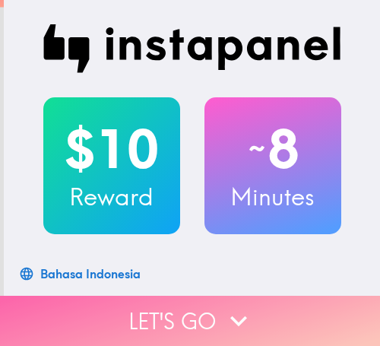
click at [185, 296] on button "Let's go" at bounding box center [190, 321] width 380 height 50
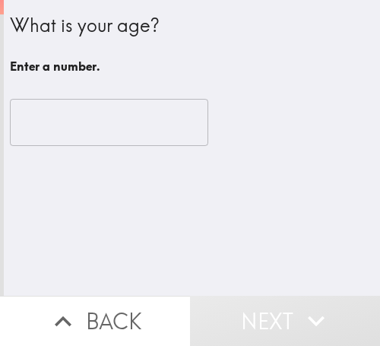
click at [70, 131] on input "number" at bounding box center [109, 122] width 198 height 47
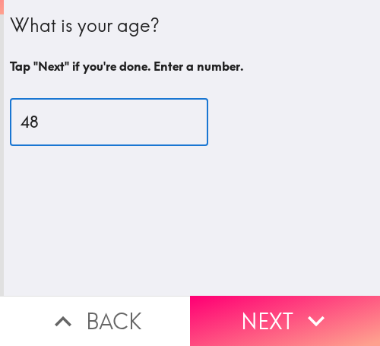
type input "48"
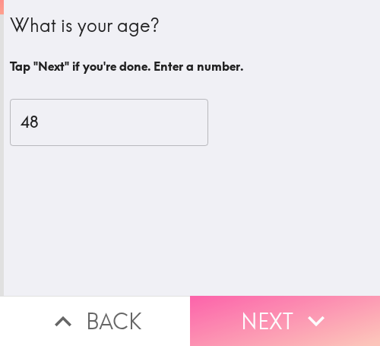
click at [239, 296] on button "Next" at bounding box center [285, 321] width 190 height 50
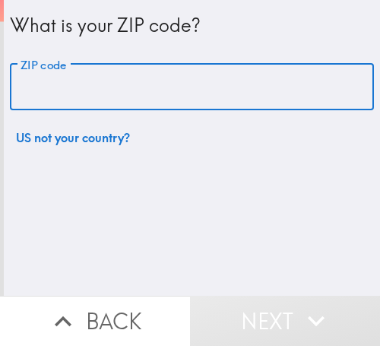
click at [122, 94] on input "ZIP code" at bounding box center [192, 87] width 364 height 47
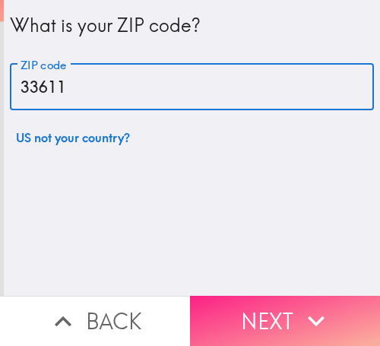
type input "33611"
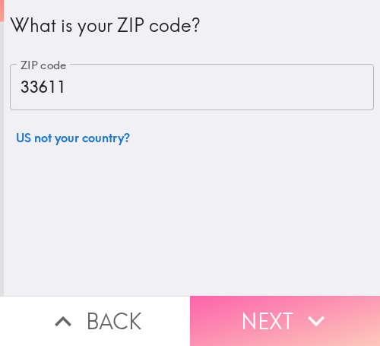
click at [274, 296] on button "Next" at bounding box center [285, 321] width 190 height 50
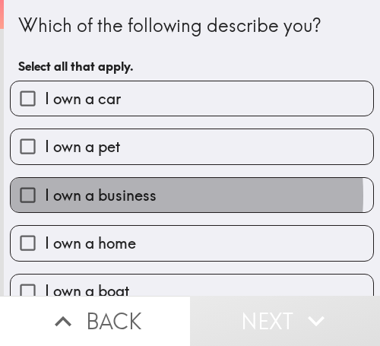
click at [90, 195] on span "I own a business" at bounding box center [101, 195] width 112 height 21
click at [45, 195] on input "I own a business" at bounding box center [28, 195] width 34 height 34
checkbox input "true"
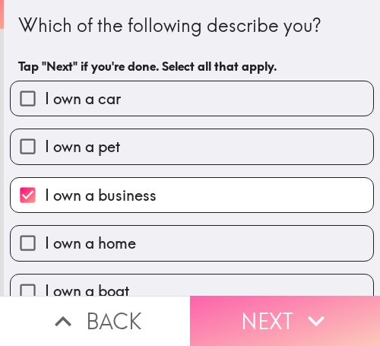
click at [254, 296] on button "Next" at bounding box center [285, 321] width 190 height 50
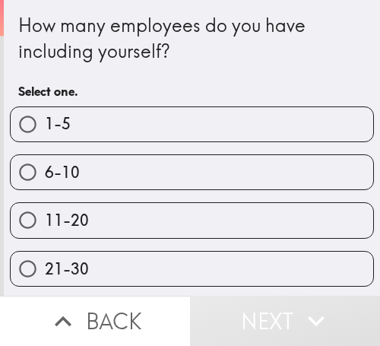
click at [87, 169] on label "6-10" at bounding box center [192, 172] width 363 height 34
click at [45, 169] on input "6-10" at bounding box center [28, 172] width 34 height 34
radio input "true"
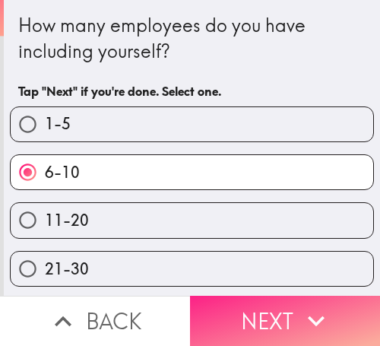
click at [287, 305] on button "Next" at bounding box center [285, 321] width 190 height 50
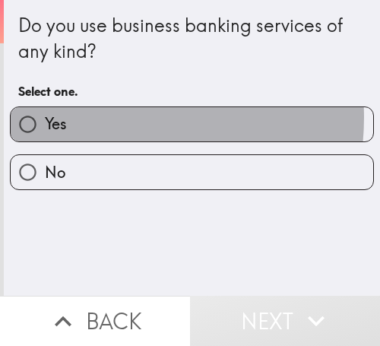
click at [97, 118] on label "Yes" at bounding box center [192, 124] width 363 height 34
click at [45, 118] on input "Yes" at bounding box center [28, 124] width 34 height 34
radio input "true"
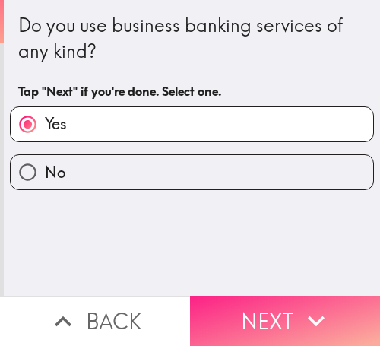
click at [268, 299] on button "Next" at bounding box center [285, 321] width 190 height 50
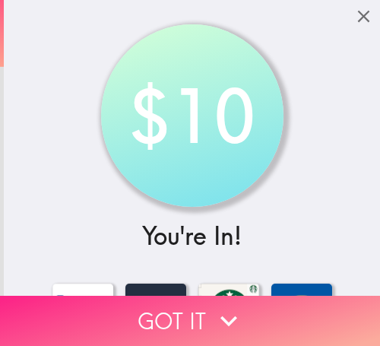
click at [187, 308] on button "Got it" at bounding box center [190, 321] width 380 height 50
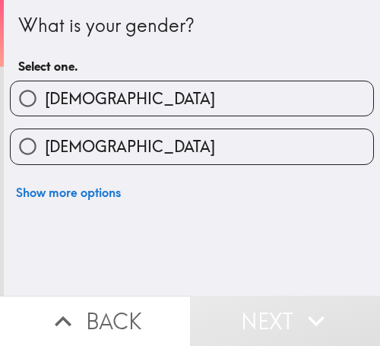
click at [123, 91] on label "Male" at bounding box center [192, 98] width 363 height 34
click at [45, 91] on input "Male" at bounding box center [28, 98] width 34 height 34
radio input "true"
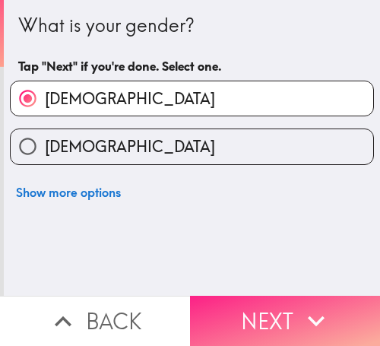
click at [299, 304] on icon "button" at bounding box center [315, 320] width 33 height 33
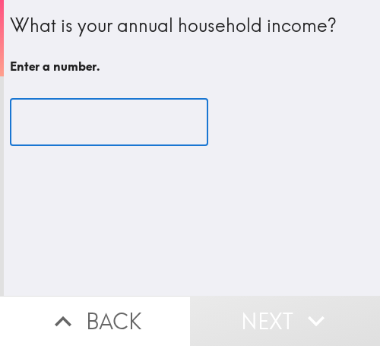
click at [66, 118] on input "number" at bounding box center [109, 122] width 198 height 47
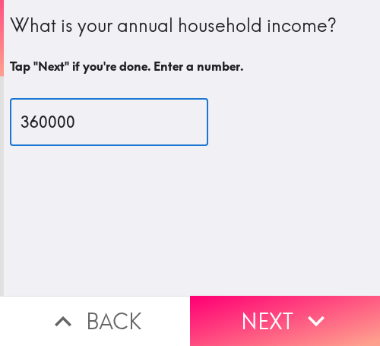
type input "360000"
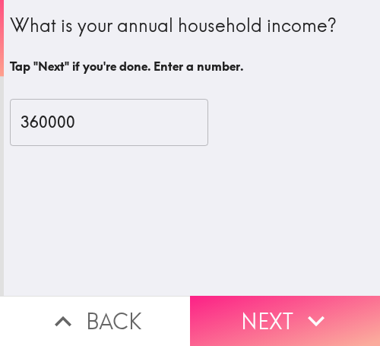
click at [255, 296] on button "Next" at bounding box center [285, 321] width 190 height 50
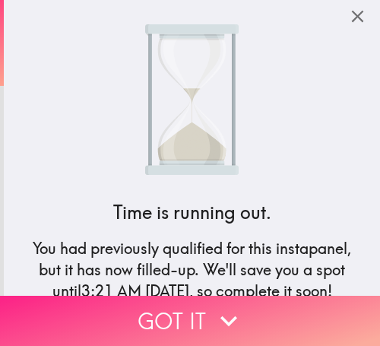
click at [252, 296] on button "Got it" at bounding box center [190, 321] width 380 height 50
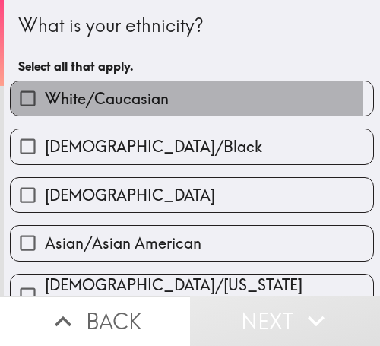
click at [90, 95] on span "White/Caucasian" at bounding box center [107, 98] width 124 height 21
click at [45, 95] on input "White/Caucasian" at bounding box center [28, 98] width 34 height 34
checkbox input "true"
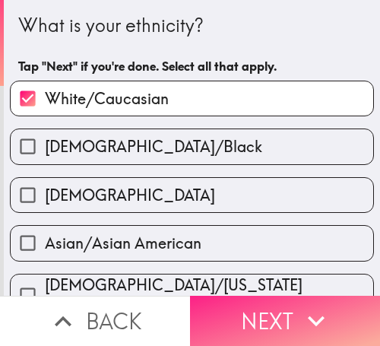
click at [258, 296] on button "Next" at bounding box center [285, 321] width 190 height 50
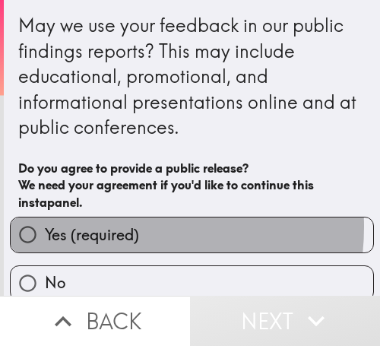
click at [103, 227] on span "Yes (required)" at bounding box center [92, 234] width 94 height 21
click at [45, 227] on input "Yes (required)" at bounding box center [28, 234] width 34 height 34
radio input "true"
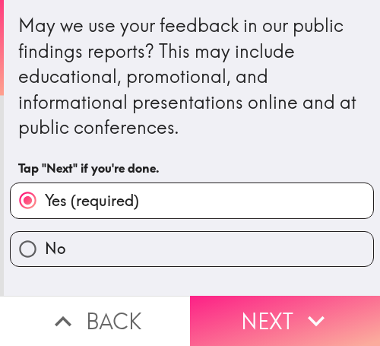
click at [283, 298] on button "Next" at bounding box center [285, 321] width 190 height 50
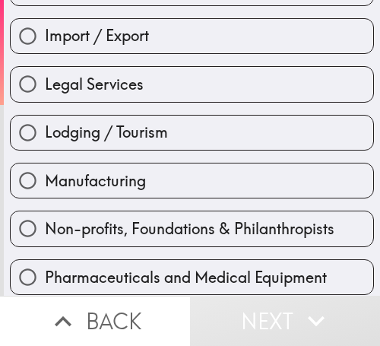
scroll to position [608, 0]
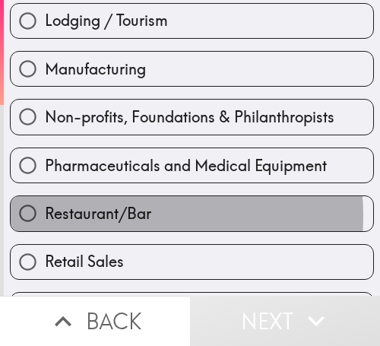
click at [112, 216] on span "Restaurant/Bar" at bounding box center [98, 213] width 106 height 21
click at [45, 216] on input "Restaurant/Bar" at bounding box center [28, 213] width 34 height 34
radio input "true"
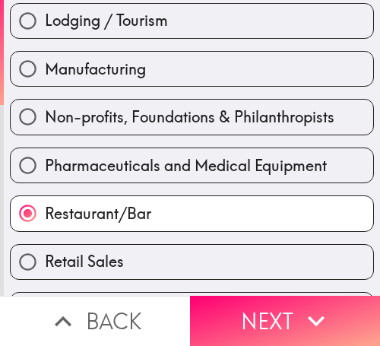
drag, startPoint x: 270, startPoint y: 292, endPoint x: 280, endPoint y: 278, distance: 16.9
click at [269, 296] on button "Next" at bounding box center [285, 321] width 190 height 50
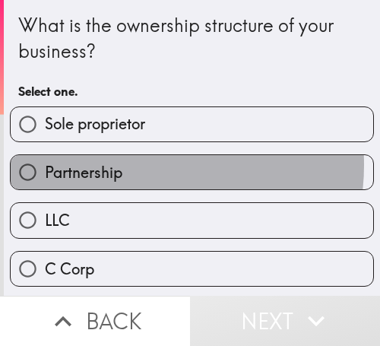
click at [132, 165] on label "Partnership" at bounding box center [192, 172] width 363 height 34
click at [45, 165] on input "Partnership" at bounding box center [28, 172] width 34 height 34
radio input "true"
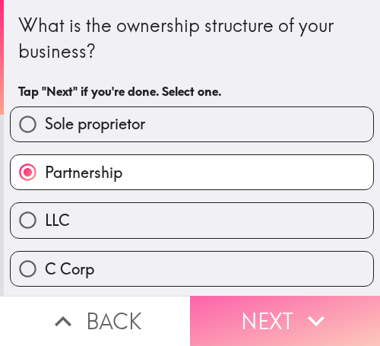
click at [281, 303] on button "Next" at bounding box center [285, 321] width 190 height 50
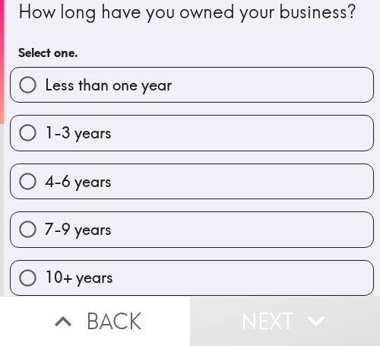
scroll to position [51, 0]
click at [90, 182] on label "4-6 years" at bounding box center [192, 181] width 363 height 34
click at [45, 182] on input "4-6 years" at bounding box center [28, 181] width 34 height 34
radio input "true"
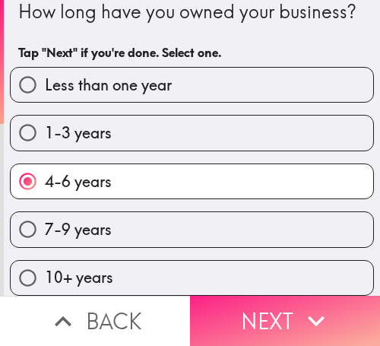
click at [278, 303] on button "Next" at bounding box center [285, 321] width 190 height 50
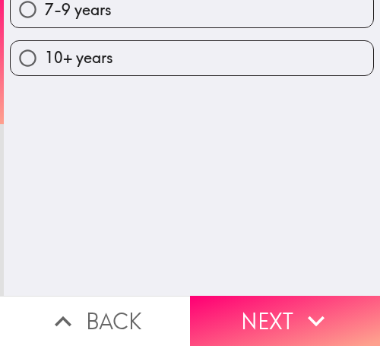
scroll to position [0, 0]
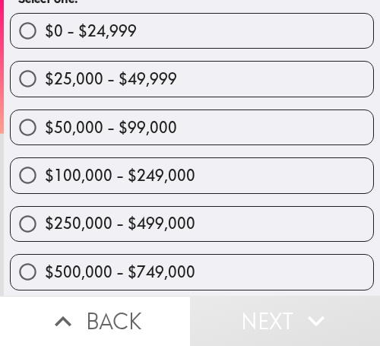
scroll to position [169, 0]
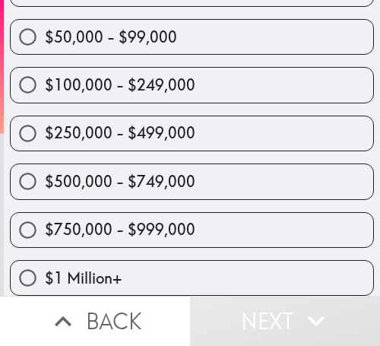
click at [114, 131] on span "$250,000 - $499,000" at bounding box center [120, 132] width 150 height 21
click at [45, 131] on input "$250,000 - $499,000" at bounding box center [28, 133] width 34 height 34
radio input "true"
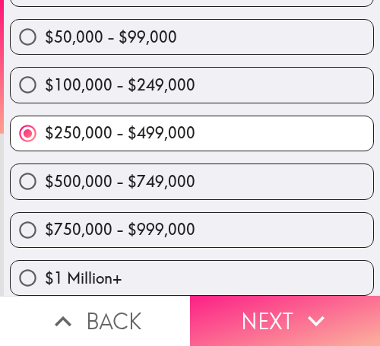
click at [275, 299] on button "Next" at bounding box center [285, 321] width 190 height 50
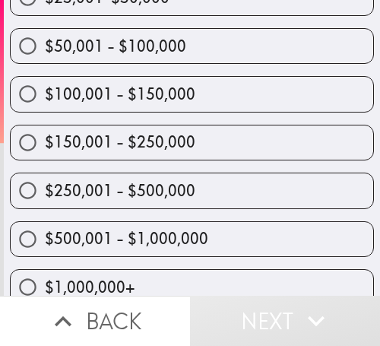
scroll to position [317, 0]
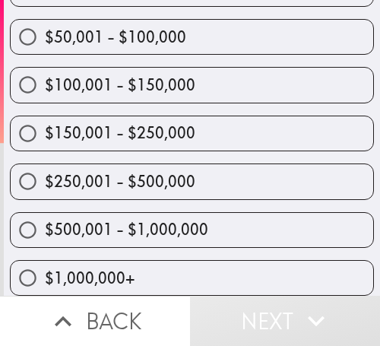
click at [109, 177] on span "$250,001 - $500,000" at bounding box center [120, 181] width 150 height 21
click at [45, 177] on input "$250,001 - $500,000" at bounding box center [28, 181] width 34 height 34
radio input "true"
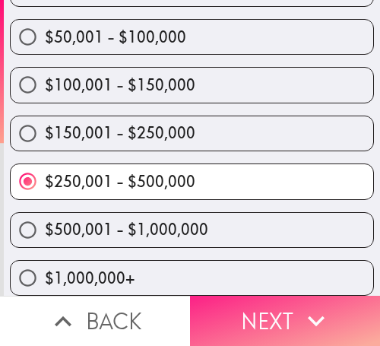
click at [299, 304] on icon "button" at bounding box center [315, 320] width 33 height 33
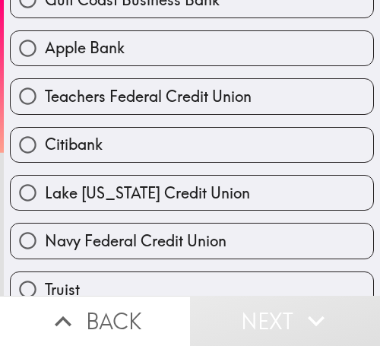
scroll to position [589, 0]
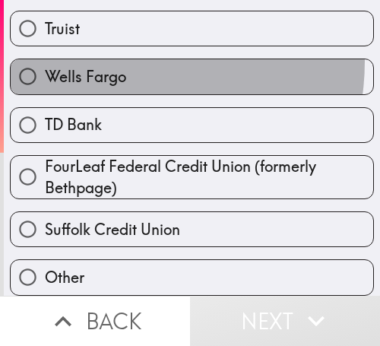
click at [102, 59] on label "Wells Fargo" at bounding box center [192, 76] width 363 height 34
click at [45, 59] on input "Wells Fargo" at bounding box center [28, 76] width 34 height 34
radio input "true"
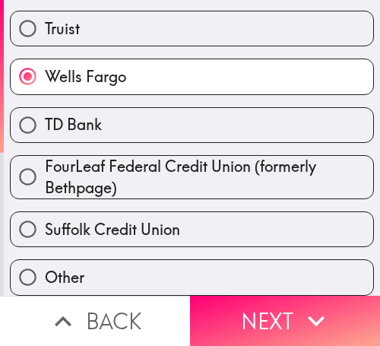
drag, startPoint x: 266, startPoint y: 293, endPoint x: 182, endPoint y: 290, distance: 83.7
click at [266, 296] on button "Next" at bounding box center [285, 321] width 190 height 50
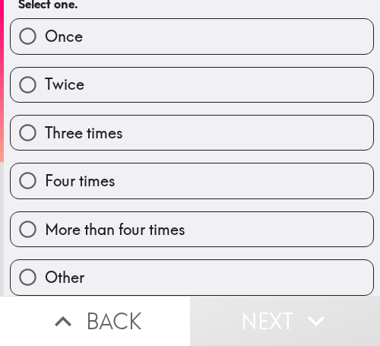
scroll to position [125, 0]
click at [108, 163] on label "Four times" at bounding box center [192, 180] width 363 height 34
click at [45, 163] on input "Four times" at bounding box center [28, 180] width 34 height 34
radio input "true"
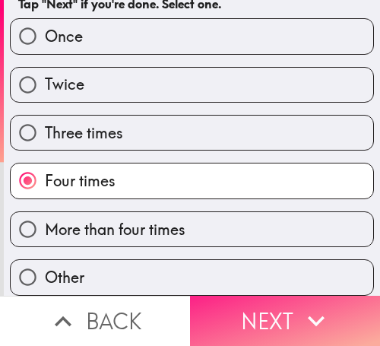
click at [299, 304] on icon "button" at bounding box center [315, 320] width 33 height 33
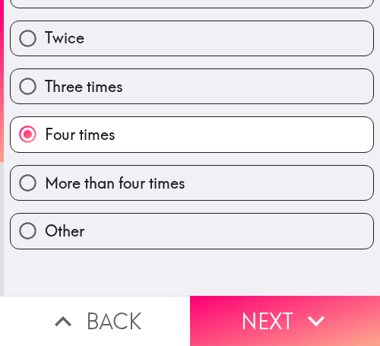
scroll to position [0, 0]
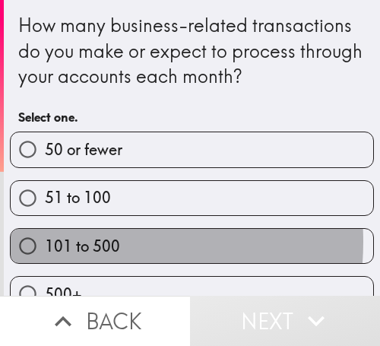
click at [66, 242] on span "101 to 500" at bounding box center [82, 246] width 75 height 21
click at [45, 242] on input "101 to 500" at bounding box center [28, 246] width 34 height 34
radio input "true"
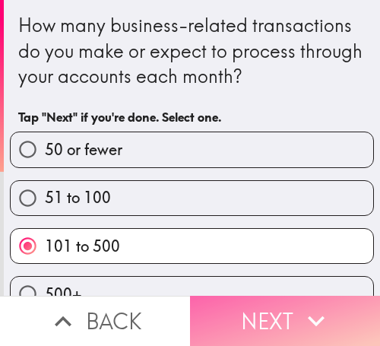
click at [272, 296] on button "Next" at bounding box center [285, 321] width 190 height 50
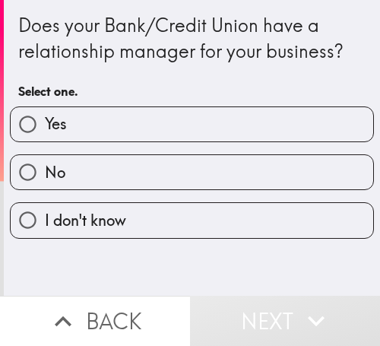
click at [150, 112] on label "Yes" at bounding box center [192, 124] width 363 height 34
click at [45, 112] on input "Yes" at bounding box center [28, 124] width 34 height 34
radio input "true"
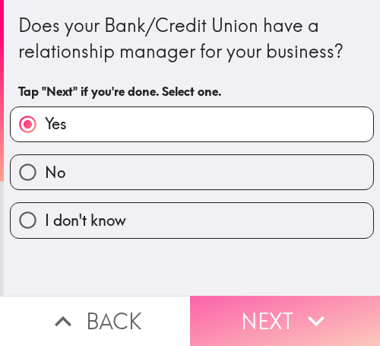
click at [275, 296] on button "Next" at bounding box center [285, 321] width 190 height 50
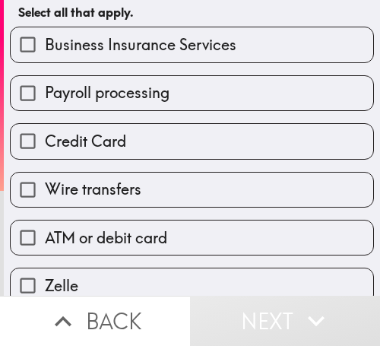
scroll to position [228, 0]
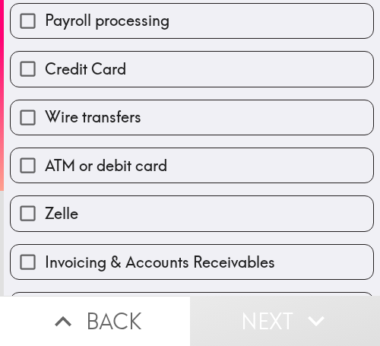
drag, startPoint x: 84, startPoint y: 34, endPoint x: 98, endPoint y: 43, distance: 16.0
click at [84, 34] on label "Payroll processing" at bounding box center [192, 21] width 363 height 34
click at [45, 34] on input "Payroll processing" at bounding box center [28, 21] width 34 height 34
checkbox input "true"
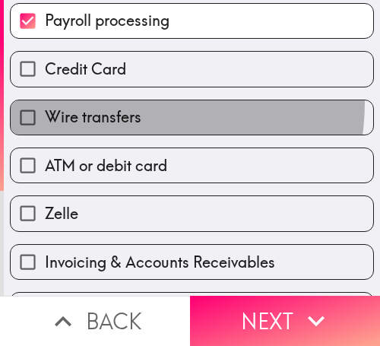
click at [106, 102] on label "Wire transfers" at bounding box center [192, 117] width 363 height 34
click at [45, 102] on input "Wire transfers" at bounding box center [28, 117] width 34 height 34
checkbox input "true"
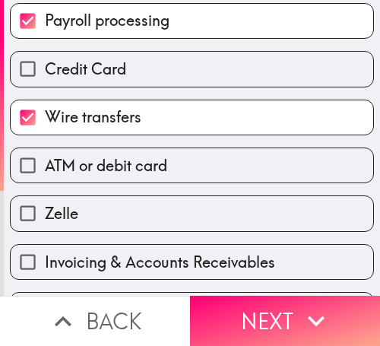
click at [103, 176] on label "ATM or debit card" at bounding box center [192, 165] width 363 height 34
click at [45, 176] on input "ATM or debit card" at bounding box center [28, 165] width 34 height 34
checkbox input "true"
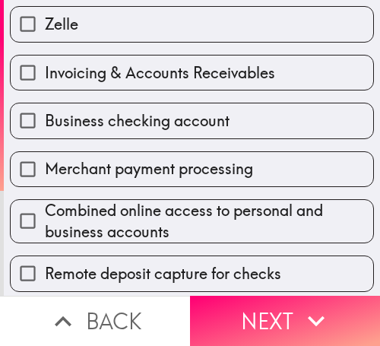
scroll to position [532, 0]
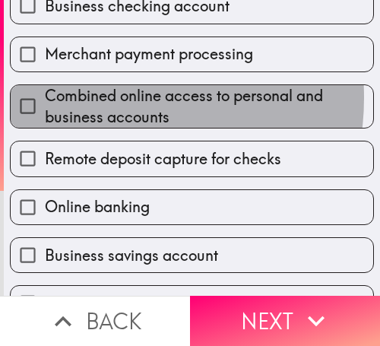
click at [99, 97] on span "Combined online access to personal and business accounts" at bounding box center [209, 106] width 328 height 43
click at [45, 97] on input "Combined online access to personal and business accounts" at bounding box center [28, 106] width 34 height 34
checkbox input "true"
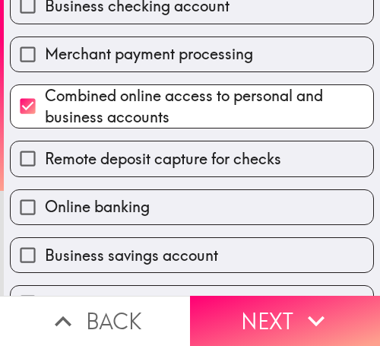
click at [108, 145] on label "Remote deposit capture for checks" at bounding box center [192, 158] width 363 height 34
click at [45, 145] on input "Remote deposit capture for checks" at bounding box center [28, 158] width 34 height 34
checkbox input "true"
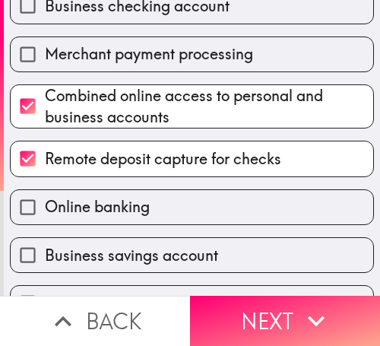
scroll to position [666, 0]
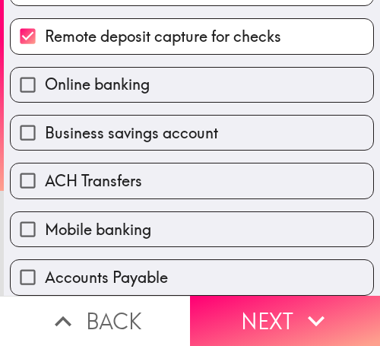
click at [97, 124] on span "Business savings account" at bounding box center [131, 132] width 173 height 21
click at [45, 124] on input "Business savings account" at bounding box center [28, 133] width 34 height 34
checkbox input "true"
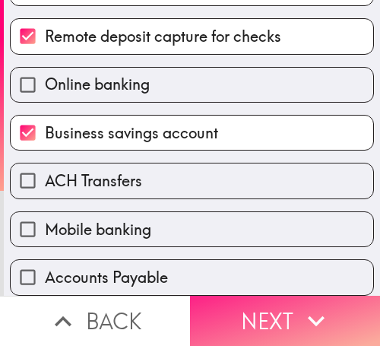
click at [271, 296] on button "Next" at bounding box center [285, 321] width 190 height 50
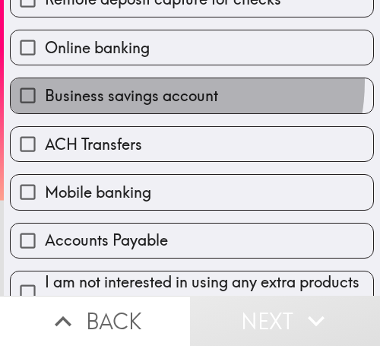
click at [157, 81] on label "Business savings account" at bounding box center [192, 95] width 363 height 34
click at [45, 81] on input "Business savings account" at bounding box center [28, 95] width 34 height 34
checkbox input "true"
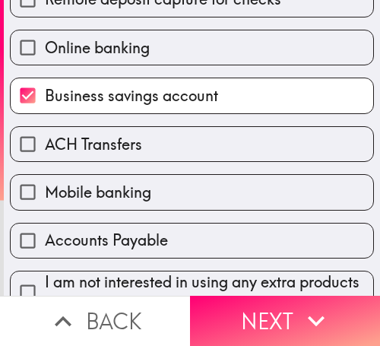
click at [124, 52] on span "Online banking" at bounding box center [97, 47] width 105 height 21
click at [45, 52] on input "Online banking" at bounding box center [28, 47] width 34 height 34
checkbox input "true"
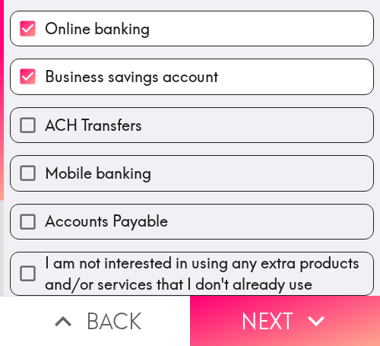
scroll to position [718, 0]
click at [118, 163] on span "Mobile banking" at bounding box center [98, 173] width 106 height 21
click at [45, 156] on input "Mobile banking" at bounding box center [28, 173] width 34 height 34
checkbox input "true"
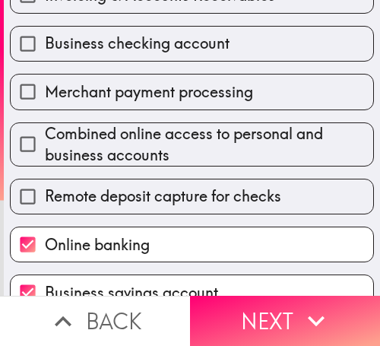
scroll to position [337, 0]
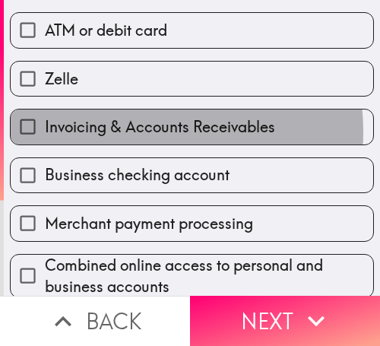
click at [116, 131] on span "Invoicing & Accounts Receivables" at bounding box center [160, 126] width 230 height 21
click at [45, 131] on input "Invoicing & Accounts Receivables" at bounding box center [28, 126] width 34 height 34
checkbox input "true"
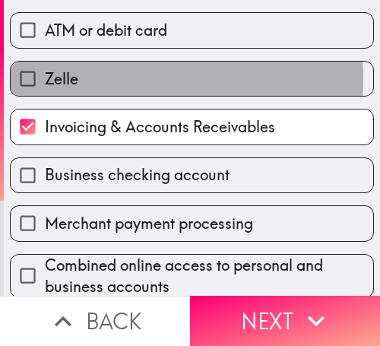
click at [107, 78] on label "Zelle" at bounding box center [192, 79] width 363 height 34
click at [45, 78] on input "Zelle" at bounding box center [28, 79] width 34 height 34
checkbox input "true"
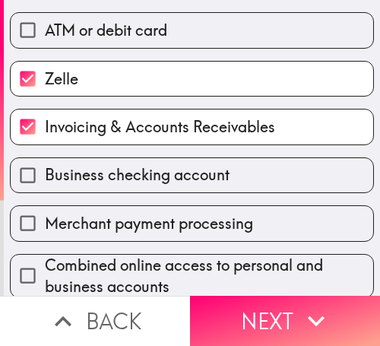
click at [104, 25] on span "ATM or debit card" at bounding box center [106, 30] width 122 height 21
click at [45, 25] on input "ATM or debit card" at bounding box center [28, 30] width 34 height 34
checkbox input "true"
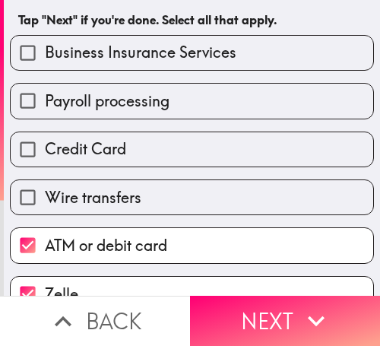
scroll to position [185, 0]
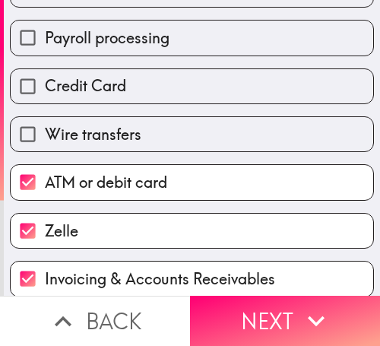
click at [106, 35] on span "Payroll processing" at bounding box center [107, 37] width 125 height 21
click at [45, 35] on input "Payroll processing" at bounding box center [28, 38] width 34 height 34
checkbox input "true"
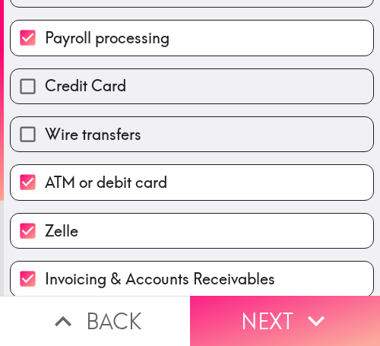
click at [283, 298] on button "Next" at bounding box center [285, 321] width 190 height 50
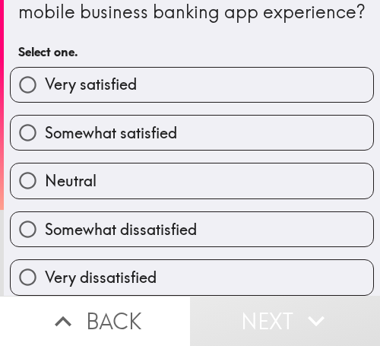
scroll to position [76, 0]
click at [119, 77] on span "Very satisfied" at bounding box center [91, 84] width 92 height 21
click at [45, 77] on input "Very satisfied" at bounding box center [28, 85] width 34 height 34
radio input "true"
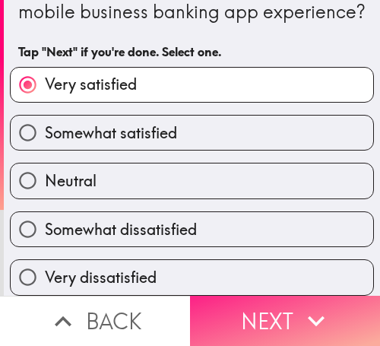
click at [265, 302] on button "Next" at bounding box center [285, 321] width 190 height 50
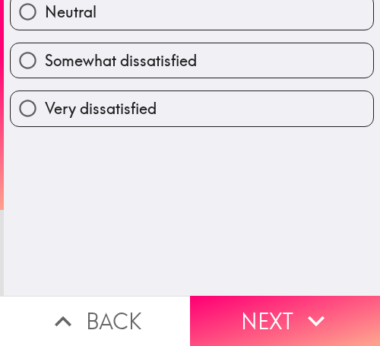
scroll to position [0, 0]
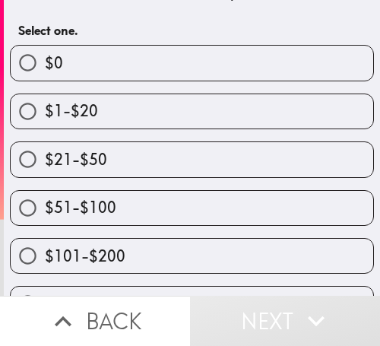
scroll to position [201, 0]
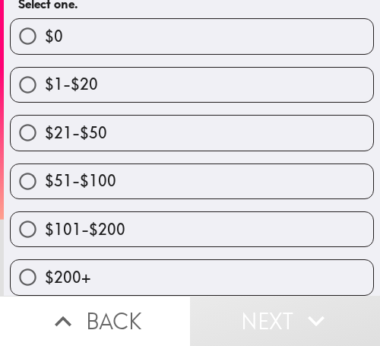
click at [99, 219] on span "$101-$200" at bounding box center [85, 229] width 81 height 21
click at [45, 216] on input "$101-$200" at bounding box center [28, 229] width 34 height 34
radio input "true"
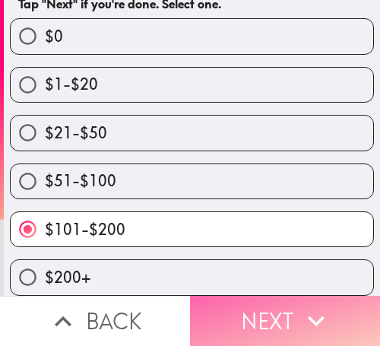
click at [271, 302] on button "Next" at bounding box center [285, 321] width 190 height 50
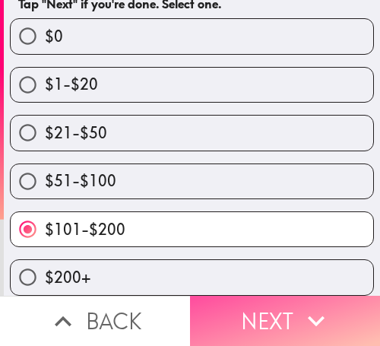
scroll to position [120, 0]
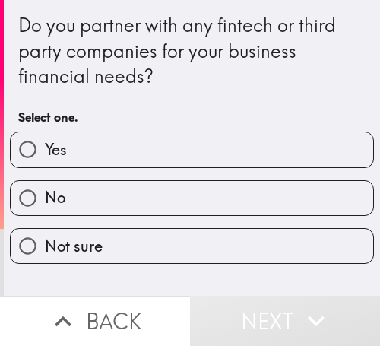
click at [81, 141] on label "Yes" at bounding box center [192, 149] width 363 height 34
click at [45, 141] on input "Yes" at bounding box center [28, 149] width 34 height 34
radio input "true"
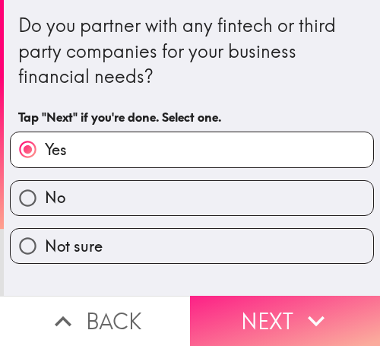
click at [282, 301] on button "Next" at bounding box center [285, 321] width 190 height 50
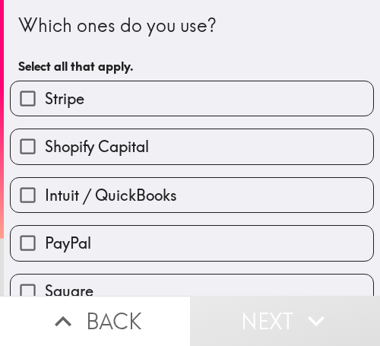
click at [110, 146] on span "Shopify Capital" at bounding box center [97, 146] width 104 height 21
click at [45, 146] on input "Shopify Capital" at bounding box center [28, 146] width 34 height 34
checkbox input "true"
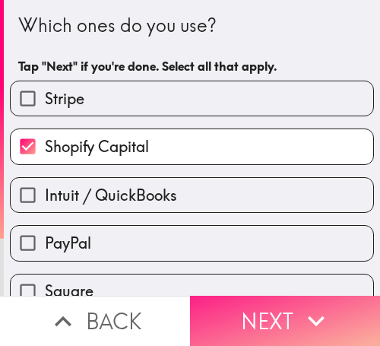
click at [290, 297] on button "Next" at bounding box center [285, 321] width 190 height 50
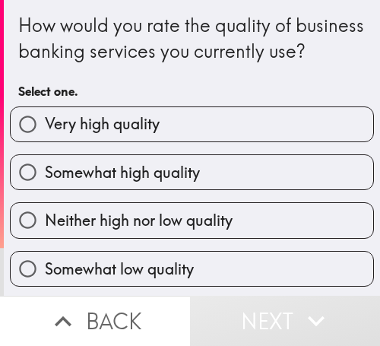
click at [109, 135] on span "Very high quality" at bounding box center [102, 123] width 115 height 21
click at [45, 141] on input "Very high quality" at bounding box center [28, 124] width 34 height 34
radio input "true"
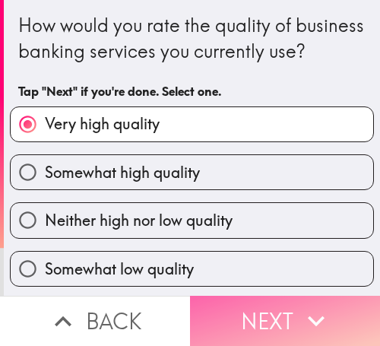
click at [239, 304] on button "Next" at bounding box center [285, 321] width 190 height 50
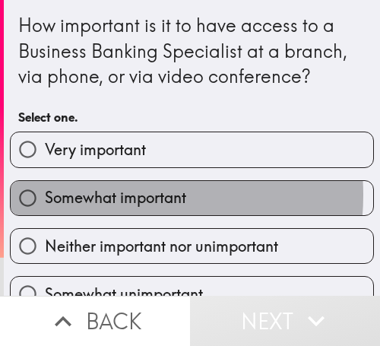
click at [113, 195] on span "Somewhat important" at bounding box center [115, 197] width 141 height 21
click at [45, 195] on input "Somewhat important" at bounding box center [28, 198] width 34 height 34
radio input "true"
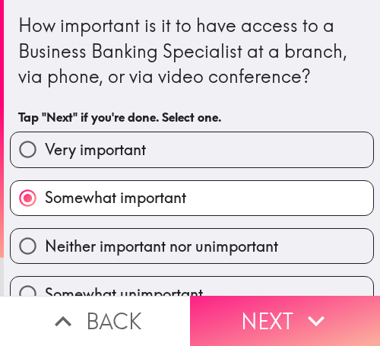
drag, startPoint x: 277, startPoint y: 295, endPoint x: 258, endPoint y: 295, distance: 19.0
click at [277, 296] on button "Next" at bounding box center [285, 321] width 190 height 50
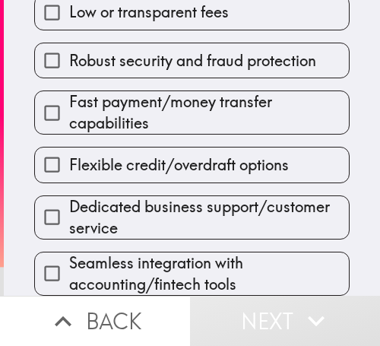
click at [157, 156] on span "Flexible credit/overdraft options" at bounding box center [179, 164] width 220 height 21
click at [69, 156] on input "Flexible credit/overdraft options" at bounding box center [52, 164] width 34 height 34
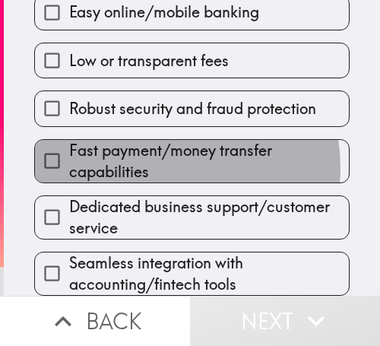
click at [157, 156] on span "Fast payment/money transfer capabilities" at bounding box center [209, 161] width 280 height 43
click at [69, 156] on input "Fast payment/money transfer capabilities" at bounding box center [52, 161] width 34 height 34
click at [157, 119] on span "Robust security and fraud protection" at bounding box center [192, 108] width 247 height 21
click at [69, 125] on input "Robust security and fraud protection" at bounding box center [52, 108] width 34 height 34
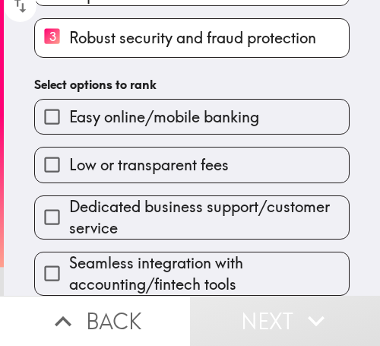
scroll to position [258, 0]
click at [157, 156] on span "Low or transparent fees" at bounding box center [149, 164] width 160 height 21
click at [69, 156] on input "Low or transparent fees" at bounding box center [52, 164] width 34 height 34
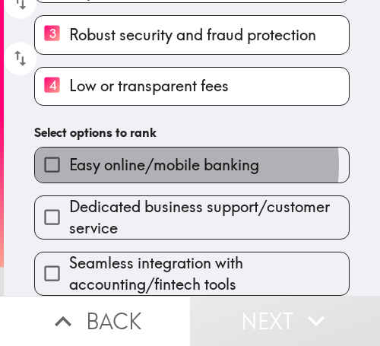
click at [157, 156] on span "Easy online/mobile banking" at bounding box center [164, 164] width 190 height 21
click at [69, 156] on input "Easy online/mobile banking" at bounding box center [52, 164] width 34 height 34
click at [157, 156] on div "Please rank the following business banking features in order of importance (1 =…" at bounding box center [192, 23] width 376 height 545
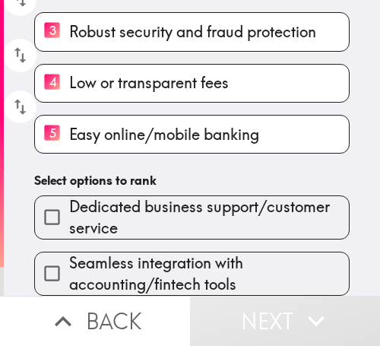
click at [154, 239] on div "Seamless integration with accounting/fintech tools" at bounding box center [186, 267] width 328 height 56
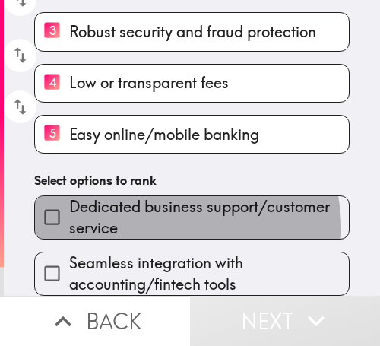
click at [155, 223] on span "Dedicated business support/customer service" at bounding box center [209, 217] width 280 height 43
click at [69, 223] on input "Dedicated business support/customer service" at bounding box center [52, 217] width 34 height 34
click at [155, 189] on h6 "Select options to rank" at bounding box center [191, 180] width 315 height 17
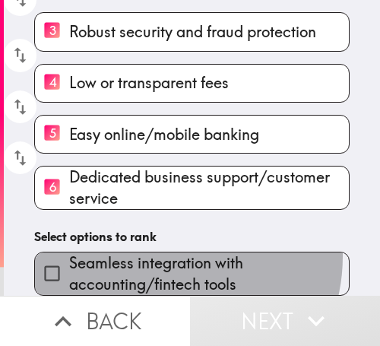
click at [155, 252] on span "Seamless integration with accounting/fintech tools" at bounding box center [209, 273] width 280 height 43
click at [69, 256] on input "Seamless integration with accounting/fintech tools" at bounding box center [52, 273] width 34 height 34
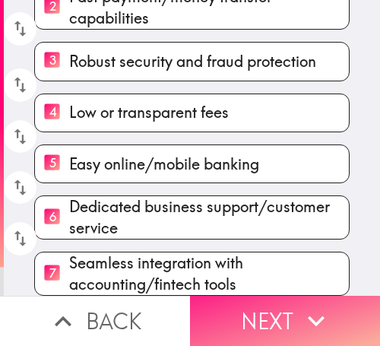
click at [249, 299] on button "Next" at bounding box center [285, 321] width 190 height 50
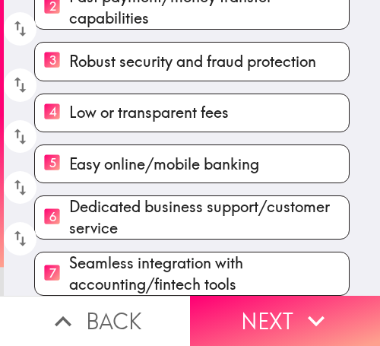
scroll to position [219, 0]
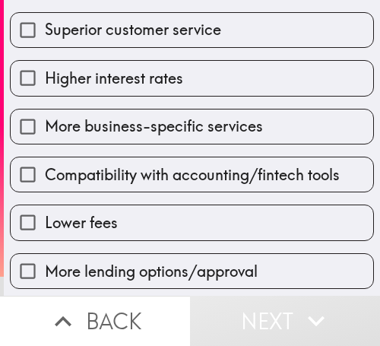
click at [128, 93] on label "Higher interest rates" at bounding box center [192, 78] width 363 height 34
click at [45, 93] on input "Higher interest rates" at bounding box center [28, 78] width 34 height 34
checkbox input "true"
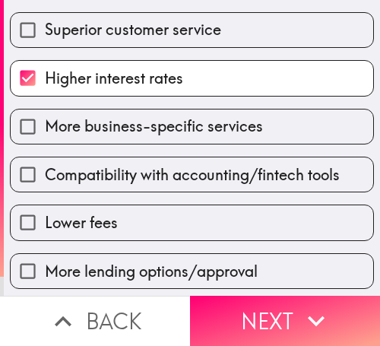
click at [126, 129] on span "More business-specific services" at bounding box center [154, 126] width 218 height 21
click at [45, 129] on input "More business-specific services" at bounding box center [28, 126] width 34 height 34
checkbox input "true"
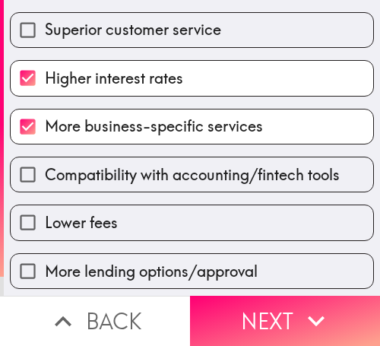
click at [123, 166] on span "Compatibility with accounting/fintech tools" at bounding box center [192, 174] width 295 height 21
click at [45, 166] on input "Compatibility with accounting/fintech tools" at bounding box center [28, 174] width 34 height 34
checkbox input "true"
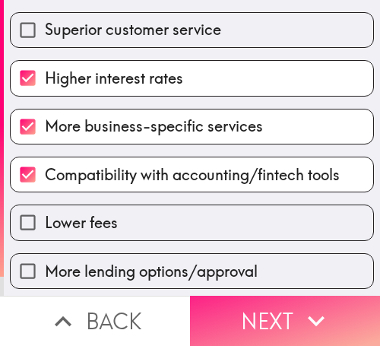
click at [308, 304] on icon "button" at bounding box center [315, 320] width 33 height 33
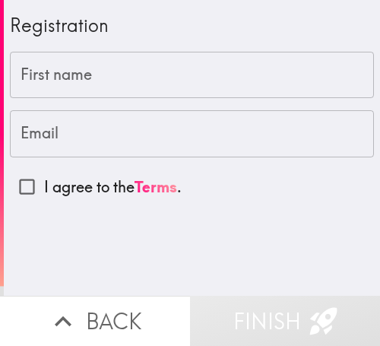
click at [182, 26] on div "Registration" at bounding box center [192, 26] width 364 height 26
click at [144, 70] on input "First name" at bounding box center [192, 75] width 364 height 47
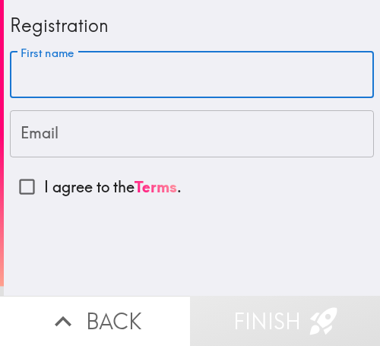
paste input "William"
type input "William"
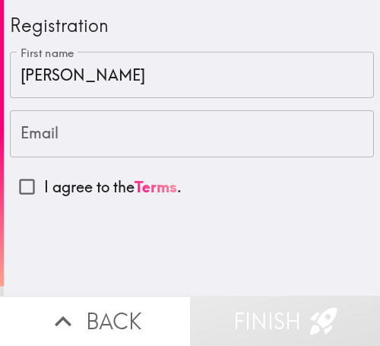
click at [170, 133] on input "Email" at bounding box center [192, 133] width 364 height 47
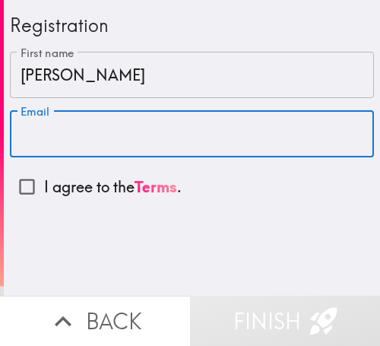
paste input "williamclevelanb@gmail.com"
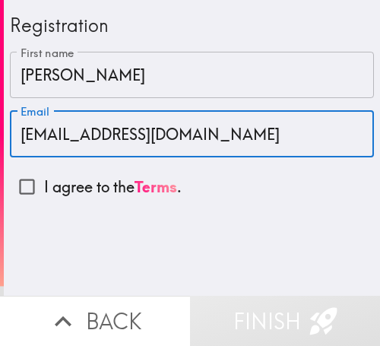
type input "williamclevelanb@gmail.com"
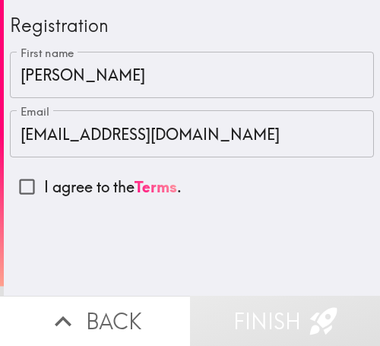
click at [22, 185] on input "I agree to the Terms ." at bounding box center [27, 186] width 34 height 34
checkbox input "true"
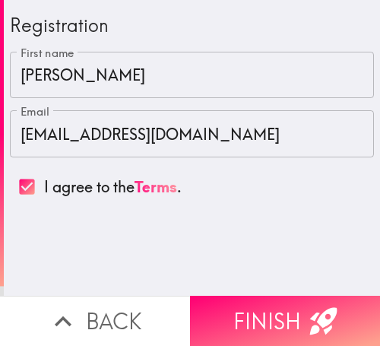
drag, startPoint x: 277, startPoint y: 301, endPoint x: 252, endPoint y: 302, distance: 25.1
click at [277, 301] on button "Finish" at bounding box center [285, 321] width 190 height 50
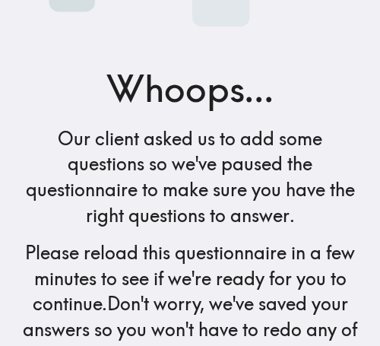
scroll to position [287, 0]
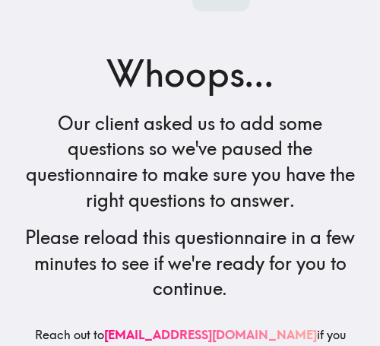
scroll to position [236, 0]
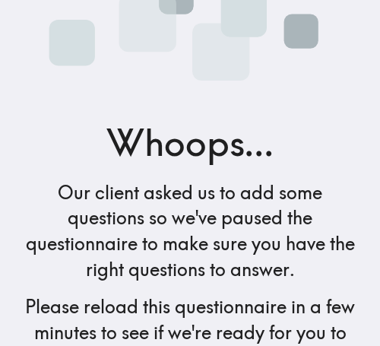
scroll to position [236, 0]
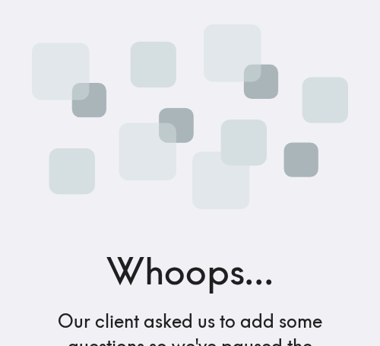
scroll to position [236, 0]
